Goal: Check status: Check status

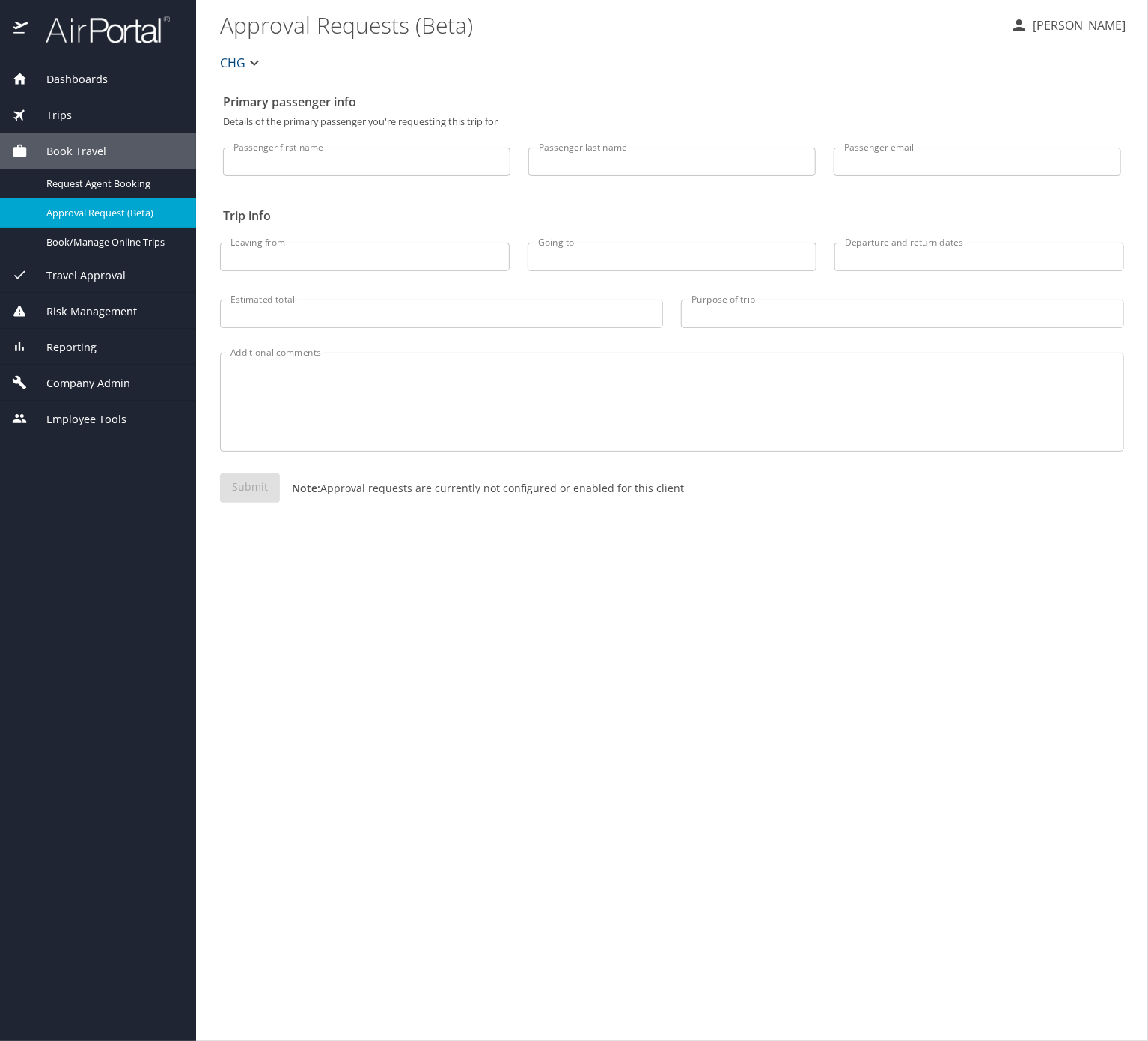
click at [62, 115] on span "Trips" at bounding box center [50, 115] width 44 height 17
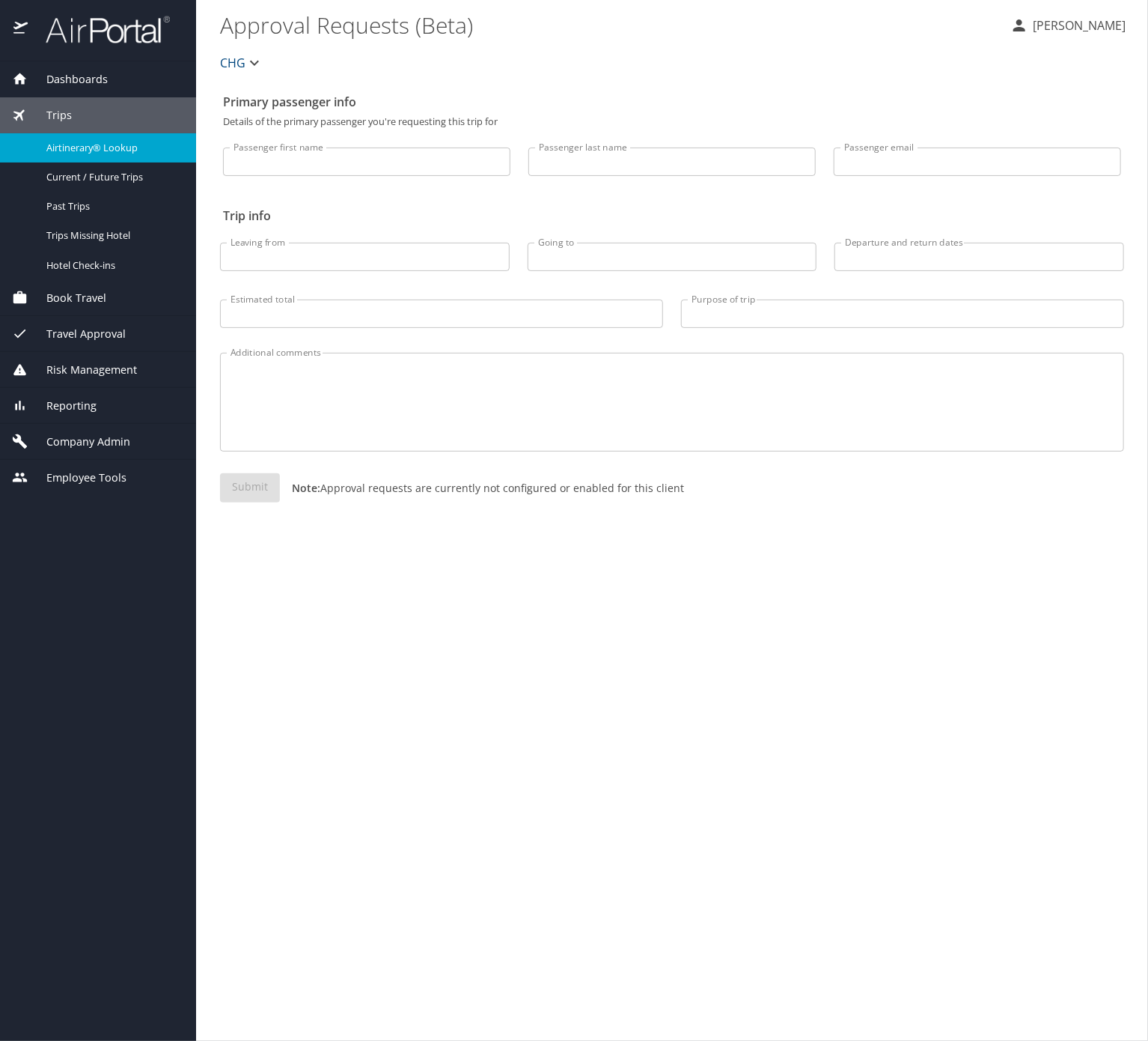
drag, startPoint x: 75, startPoint y: 127, endPoint x: 107, endPoint y: 153, distance: 41.2
click at [107, 153] on span "Airtinerary® Lookup" at bounding box center [112, 147] width 131 height 14
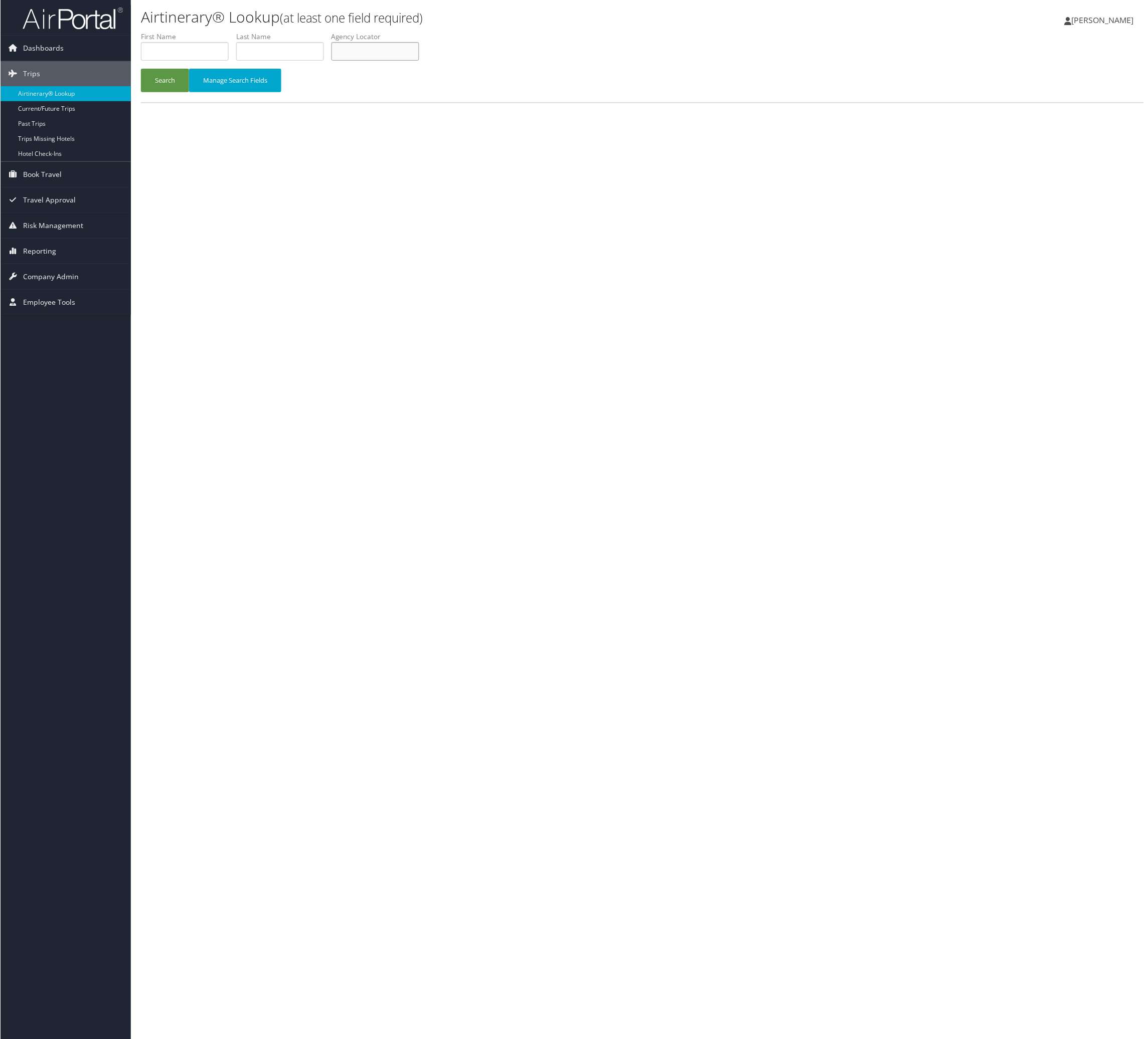
click at [419, 61] on input "text" at bounding box center [375, 51] width 87 height 19
paste input "GVNXNW"
type input "GVNXNW"
click at [184, 92] on button "Search" at bounding box center [164, 80] width 48 height 24
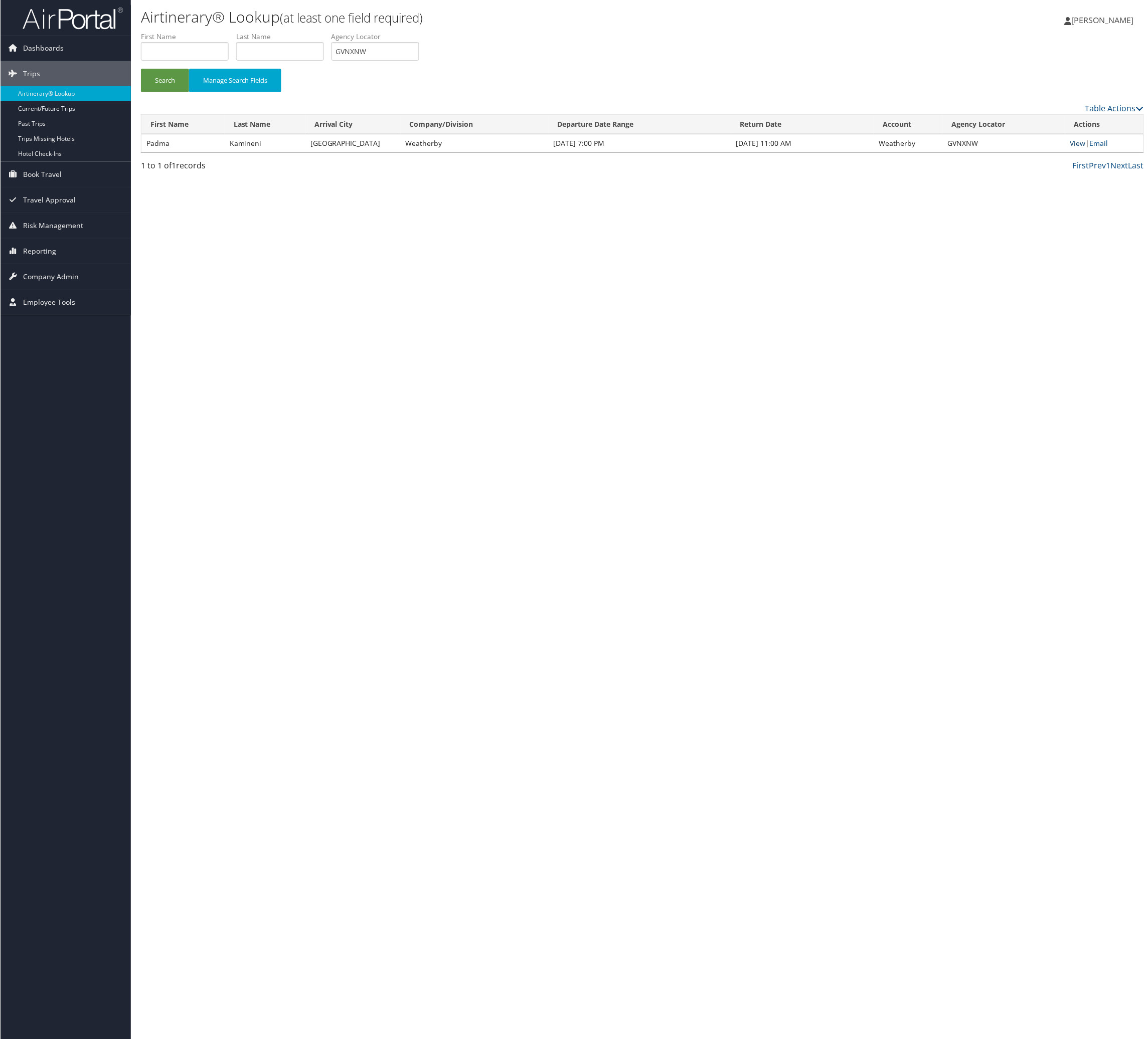
click at [1070, 148] on link "View" at bounding box center [1078, 143] width 16 height 9
